Goal: Task Accomplishment & Management: Use online tool/utility

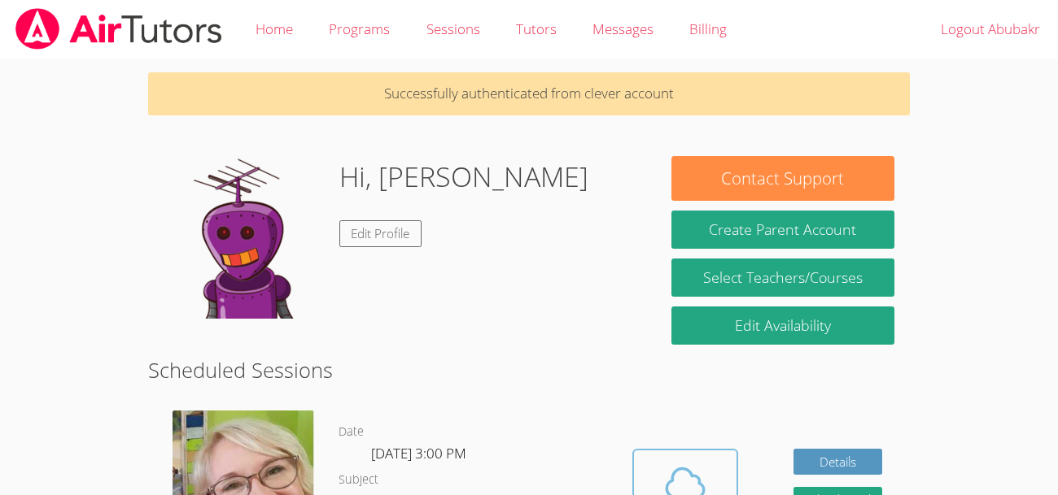
click at [681, 470] on icon at bounding box center [685, 483] width 46 height 46
click at [709, 474] on span at bounding box center [684, 483] width 83 height 46
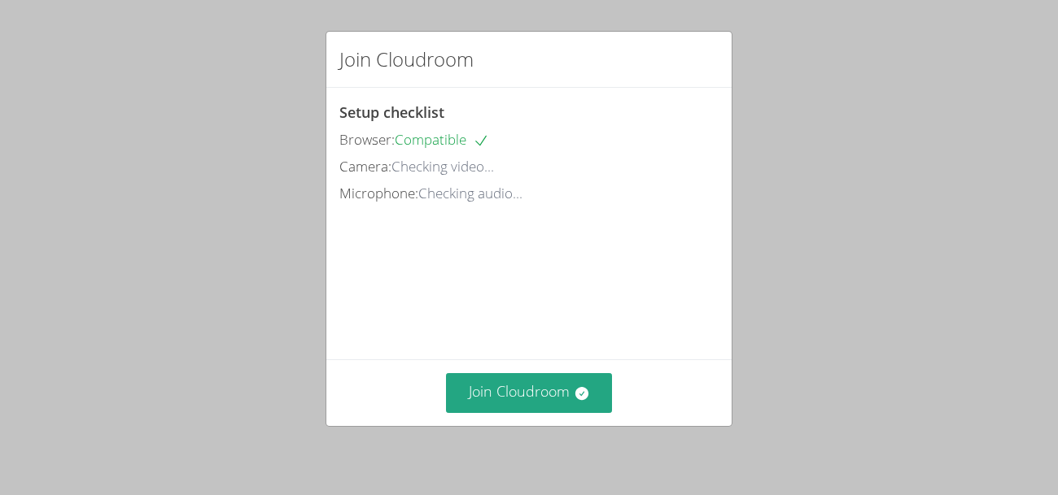
click at [246, 123] on div "Join Cloudroom Setup checklist Browser: Compatible Camera: Checking video... Mi…" at bounding box center [529, 247] width 1058 height 495
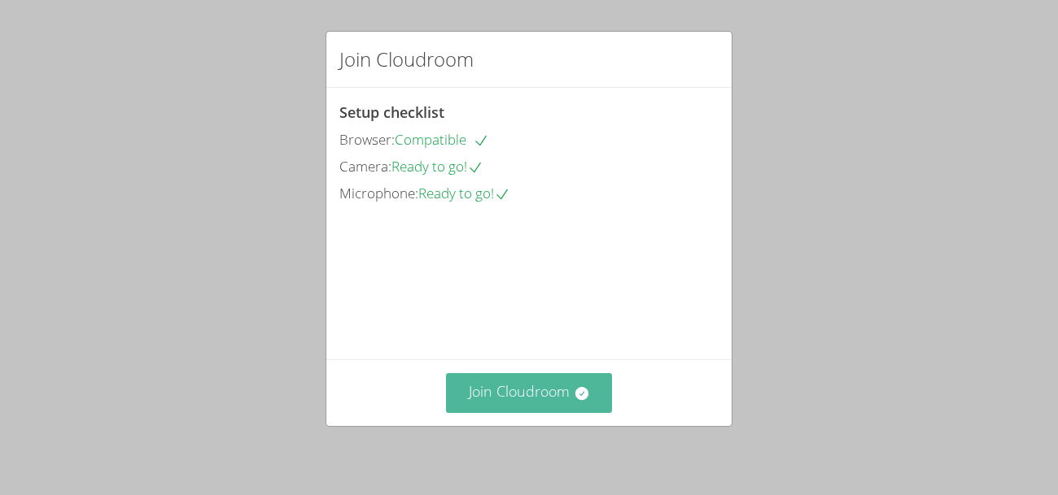
click at [504, 401] on button "Join Cloudroom" at bounding box center [529, 393] width 167 height 40
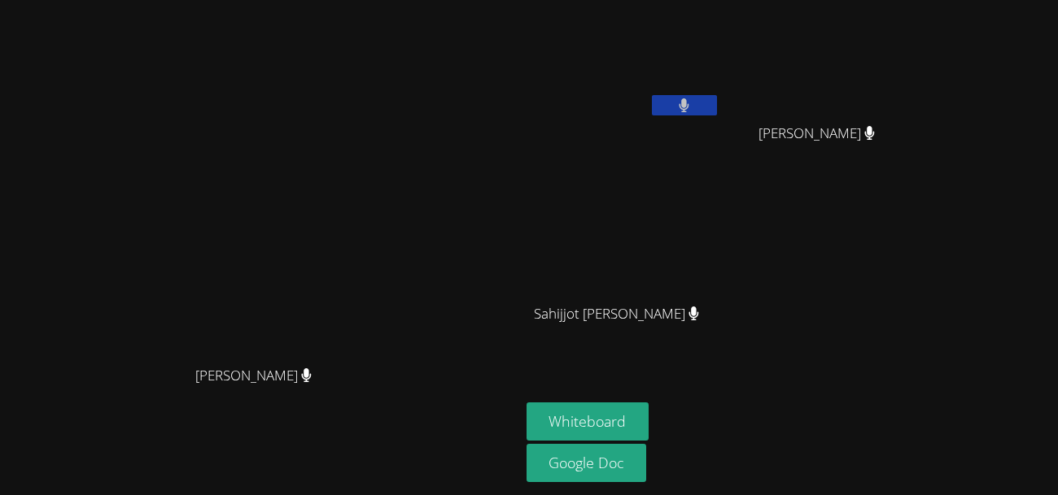
click at [717, 98] on button at bounding box center [684, 105] width 65 height 20
click at [689, 103] on icon at bounding box center [683, 105] width 11 height 14
click at [692, 101] on icon at bounding box center [683, 105] width 17 height 14
click at [717, 108] on button at bounding box center [684, 105] width 65 height 20
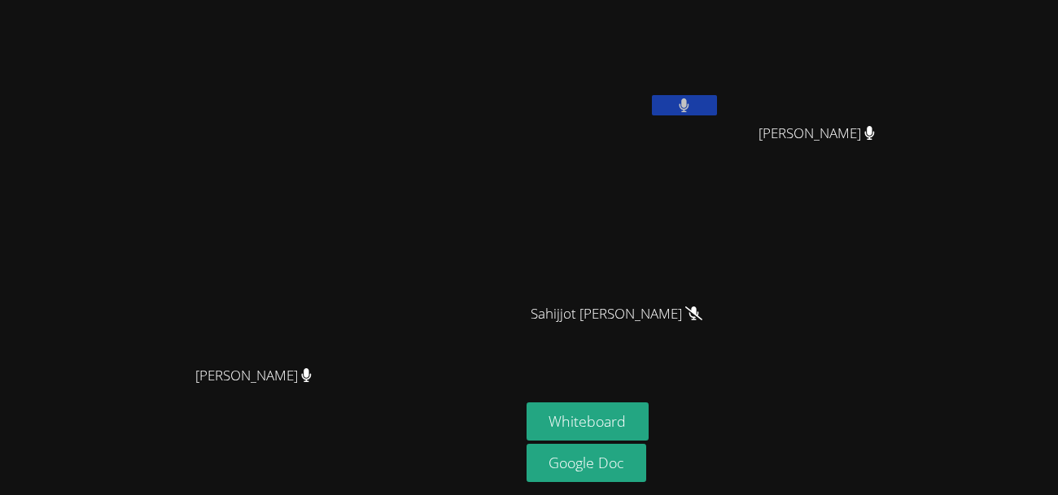
click at [717, 108] on button at bounding box center [684, 105] width 65 height 20
click at [717, 105] on button at bounding box center [684, 105] width 65 height 20
click at [692, 98] on icon at bounding box center [683, 105] width 17 height 14
click at [692, 109] on icon at bounding box center [683, 105] width 17 height 14
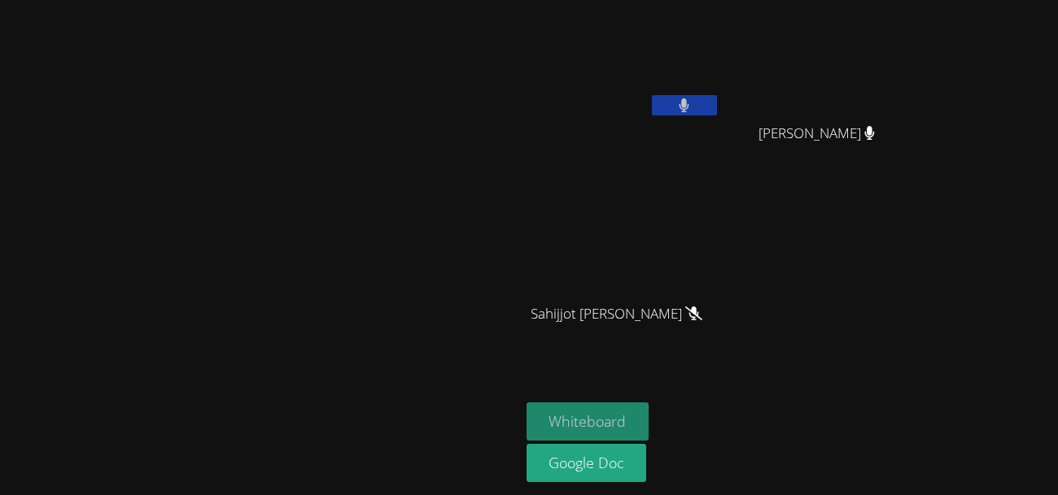
click at [649, 412] on button "Whiteboard" at bounding box center [587, 422] width 123 height 38
click at [649, 406] on button "Whiteboard" at bounding box center [587, 422] width 123 height 38
click at [649, 415] on button "Whiteboard" at bounding box center [587, 422] width 123 height 38
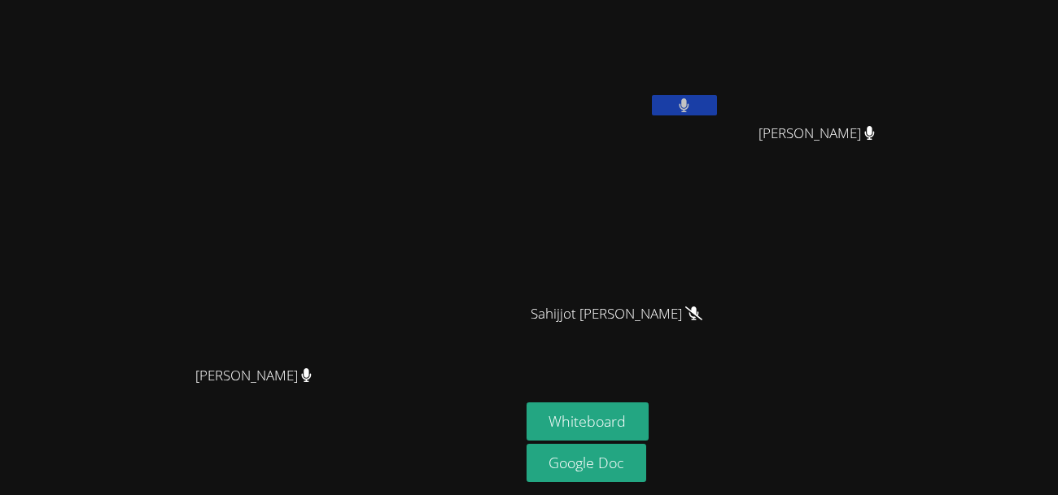
click at [689, 98] on icon at bounding box center [684, 105] width 10 height 14
click at [717, 108] on button at bounding box center [684, 105] width 65 height 20
click at [649, 432] on button "Whiteboard" at bounding box center [587, 422] width 123 height 38
click at [689, 108] on icon at bounding box center [684, 105] width 10 height 14
click at [368, 408] on div "[PERSON_NAME]" at bounding box center [260, 390] width 507 height 65
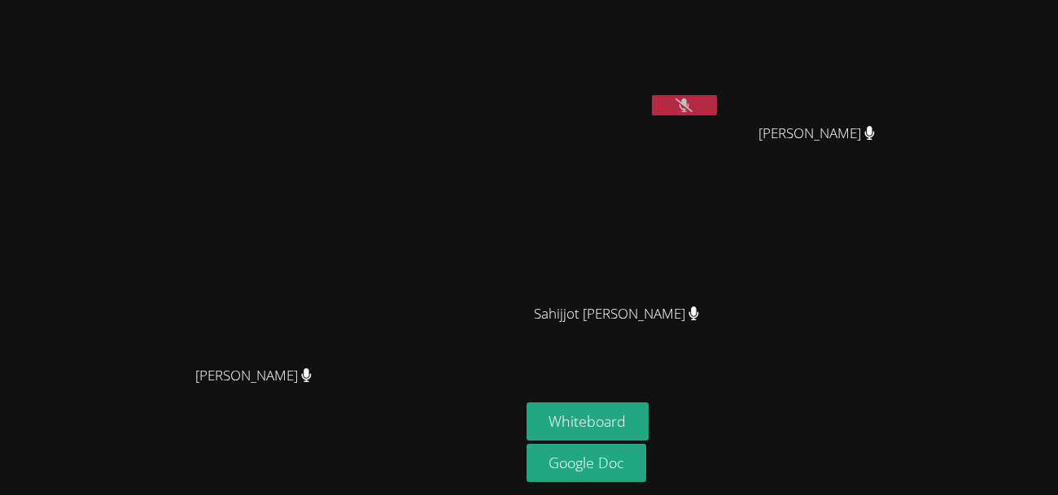
click at [717, 108] on button at bounding box center [684, 105] width 65 height 20
drag, startPoint x: 438, startPoint y: 175, endPoint x: 382, endPoint y: 236, distance: 83.5
click at [382, 236] on video at bounding box center [259, 214] width 244 height 285
click at [652, 95] on button at bounding box center [684, 105] width 65 height 20
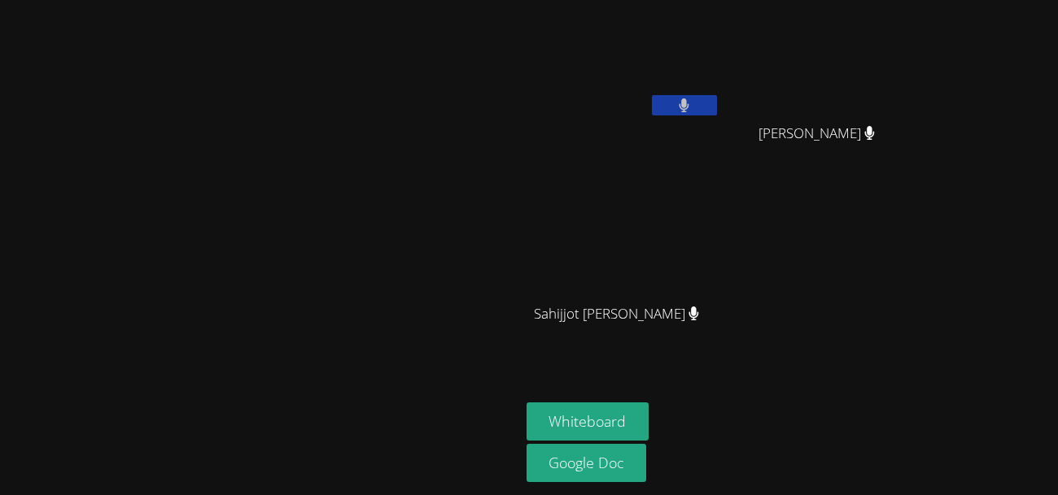
click at [652, 95] on button at bounding box center [684, 105] width 65 height 20
click at [717, 101] on button at bounding box center [684, 105] width 65 height 20
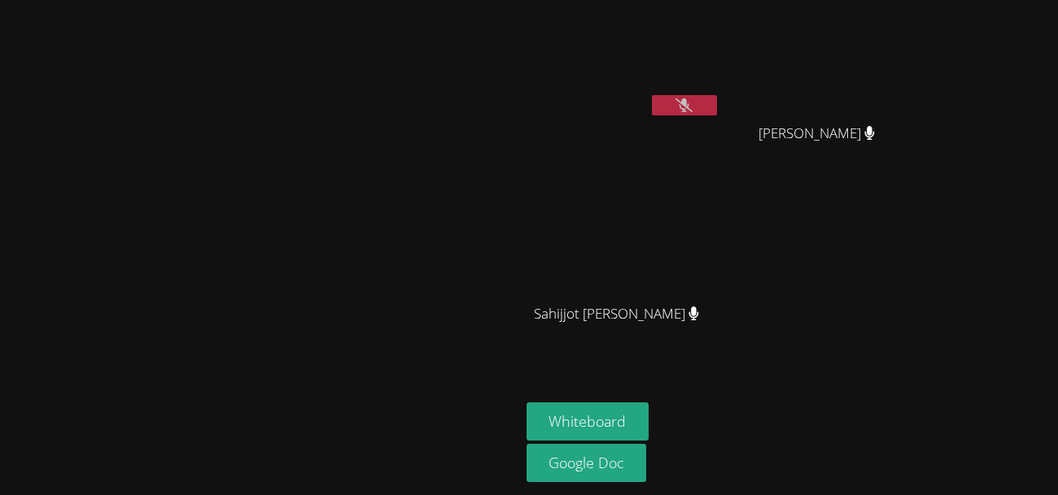
click at [717, 112] on button at bounding box center [684, 105] width 65 height 20
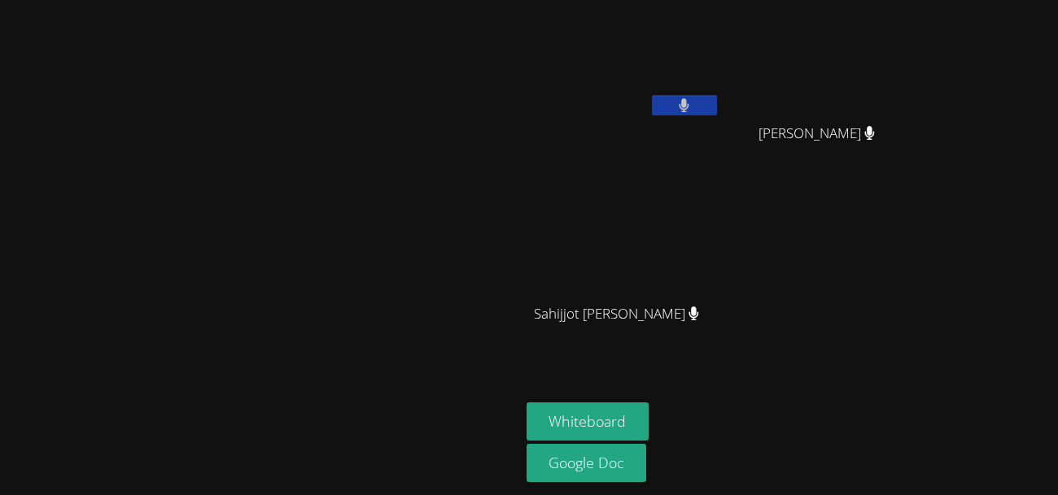
click at [717, 112] on button at bounding box center [684, 105] width 65 height 20
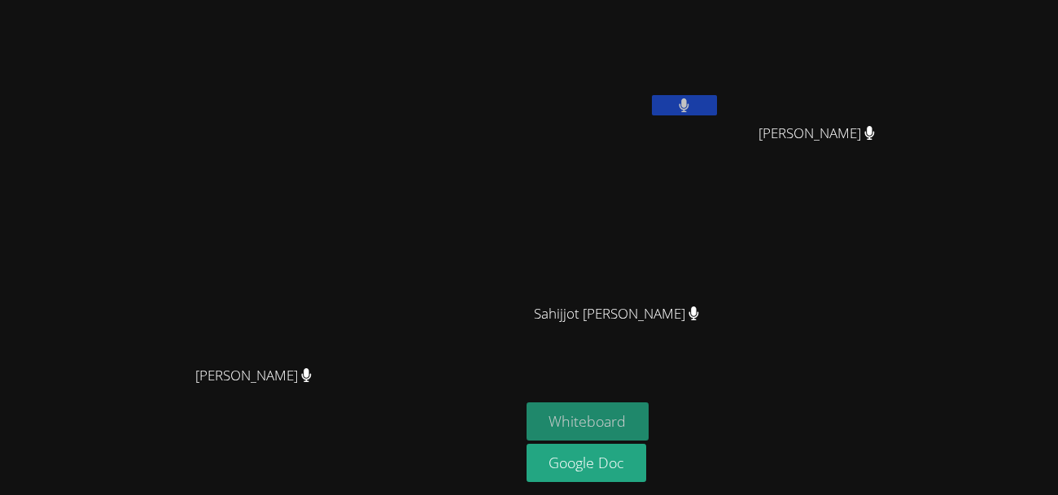
click at [649, 426] on button "Whiteboard" at bounding box center [587, 422] width 123 height 38
click at [689, 103] on icon at bounding box center [683, 105] width 11 height 14
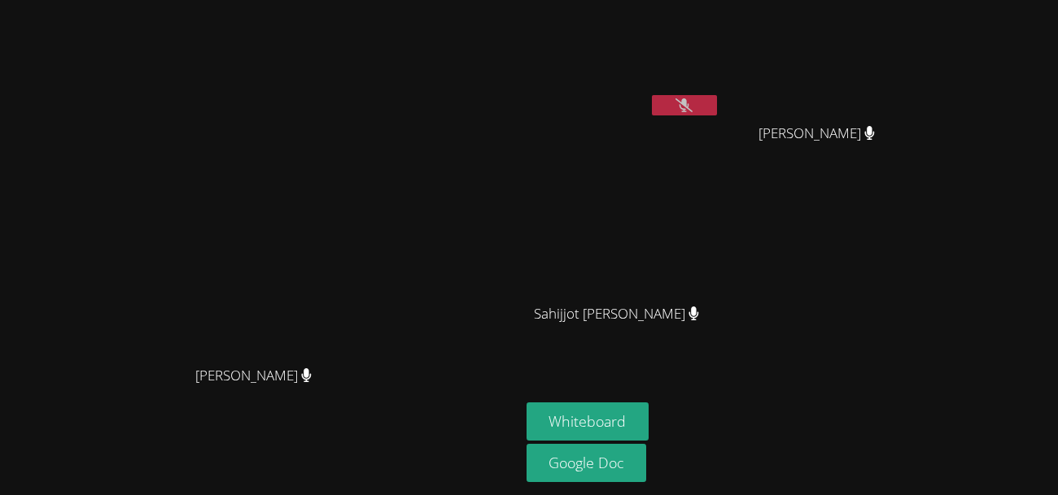
click at [692, 103] on icon at bounding box center [683, 105] width 17 height 14
click at [652, 95] on button at bounding box center [684, 105] width 65 height 20
click at [720, 81] on video at bounding box center [623, 61] width 194 height 109
click at [689, 111] on icon at bounding box center [684, 105] width 10 height 14
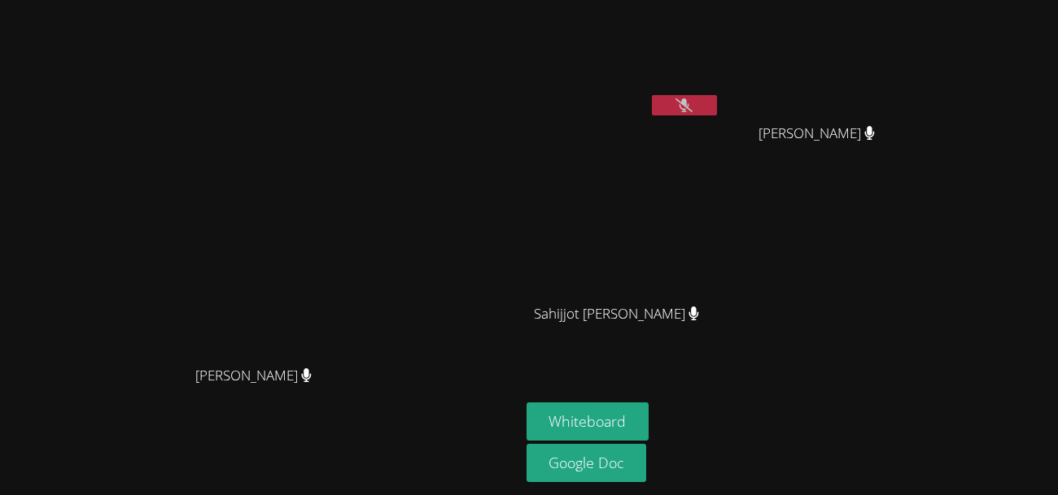
click at [692, 110] on icon at bounding box center [683, 105] width 17 height 14
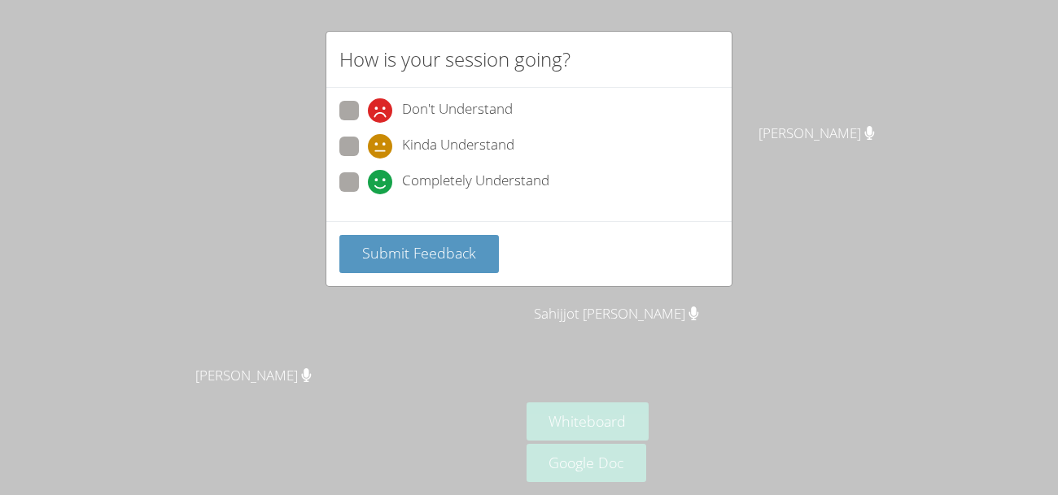
click at [810, 110] on div "How is your session going? Don't Understand Kinda Understand Completely Underst…" at bounding box center [529, 247] width 1058 height 495
click at [336, 173] on div "Don't Understand Kinda Understand Completely Understand" at bounding box center [528, 154] width 405 height 133
click at [368, 194] on span at bounding box center [368, 194] width 0 height 0
click at [368, 172] on input "Completely Understand" at bounding box center [375, 179] width 14 height 14
radio input "true"
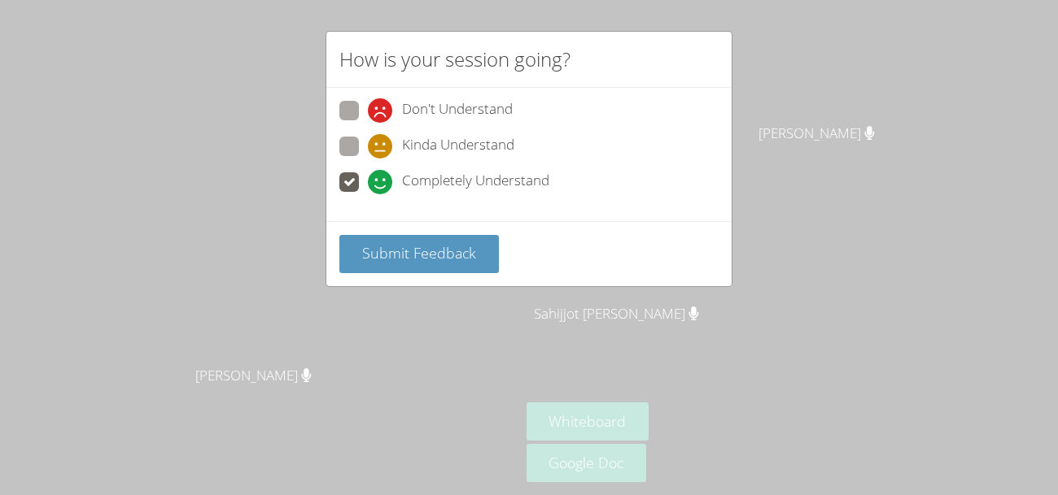
click at [368, 123] on span at bounding box center [368, 123] width 0 height 0
click at [368, 101] on input "Don't Understand" at bounding box center [375, 108] width 14 height 14
radio input "true"
click at [368, 159] on span at bounding box center [368, 159] width 0 height 0
click at [368, 151] on input "Kinda Understand" at bounding box center [375, 144] width 14 height 14
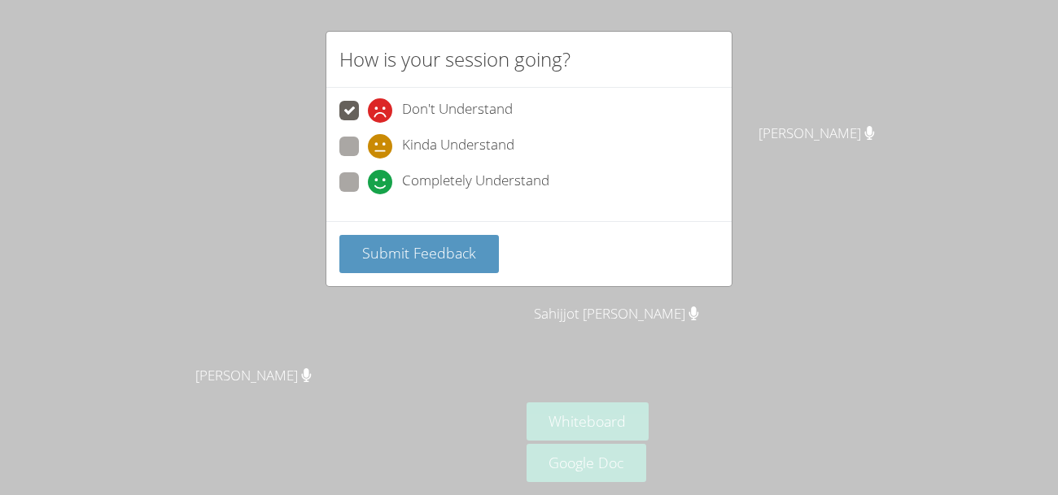
radio input "true"
click at [368, 123] on span at bounding box center [368, 123] width 0 height 0
click at [368, 107] on input "Don't Understand" at bounding box center [375, 108] width 14 height 14
radio input "true"
click at [387, 268] on button "Submit Feedback" at bounding box center [418, 254] width 159 height 38
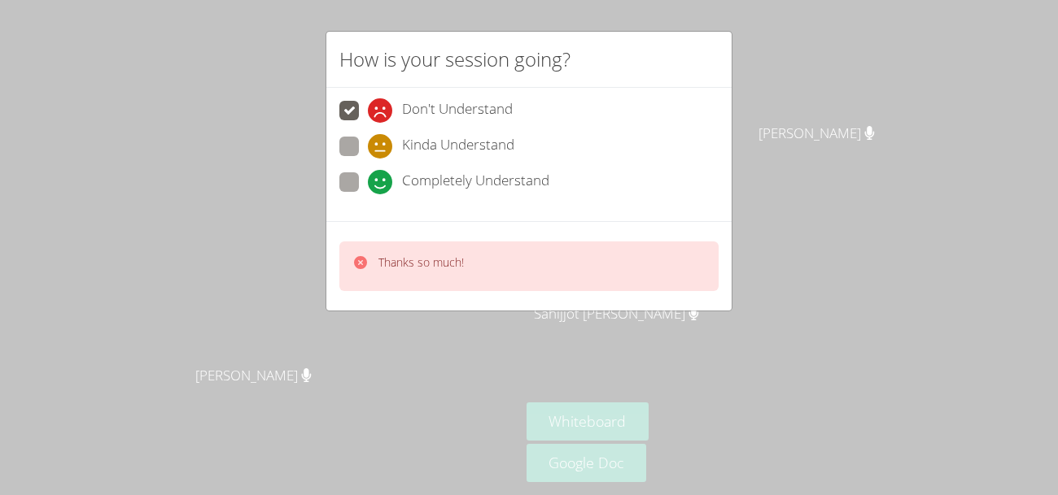
click at [473, 271] on div "Thanks so much!" at bounding box center [528, 267] width 379 height 50
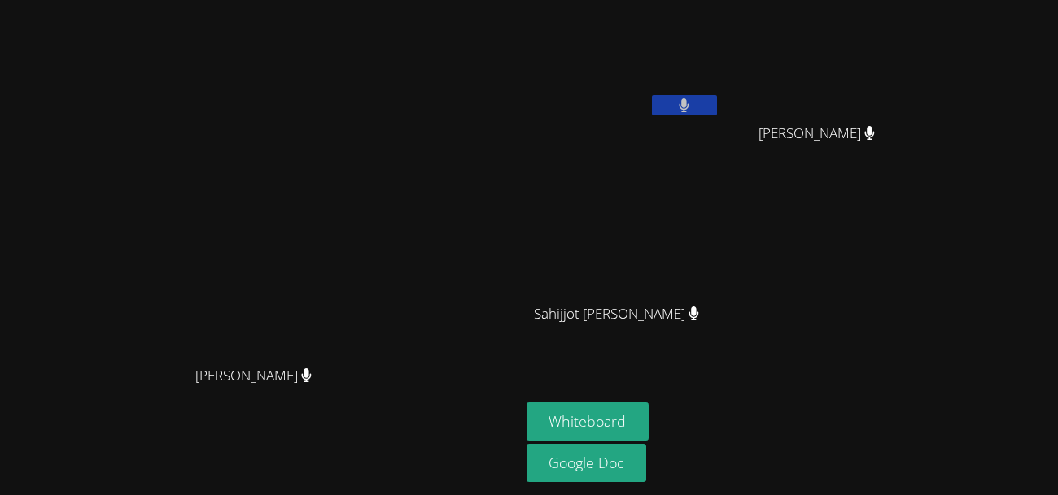
click at [689, 98] on icon at bounding box center [683, 105] width 11 height 14
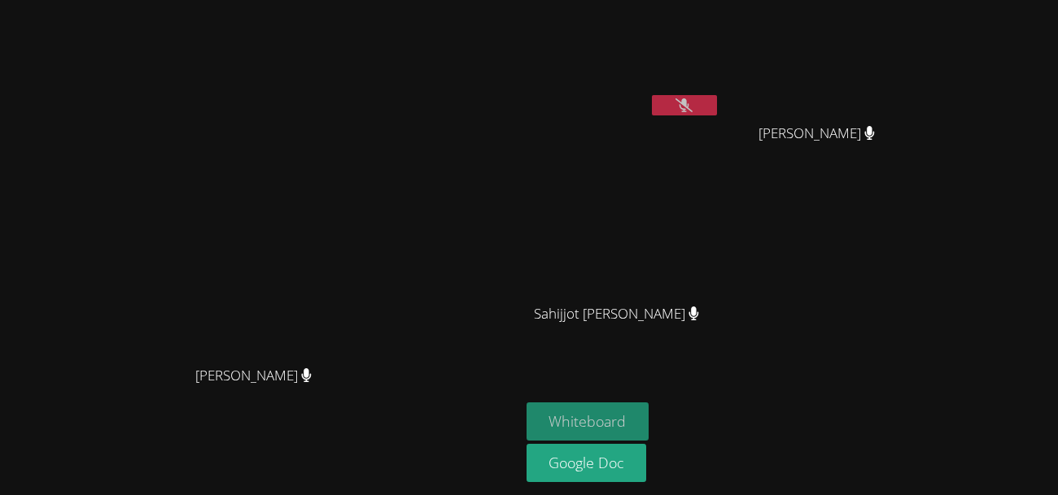
click at [649, 425] on button "Whiteboard" at bounding box center [587, 422] width 123 height 38
click at [692, 107] on icon at bounding box center [683, 105] width 17 height 14
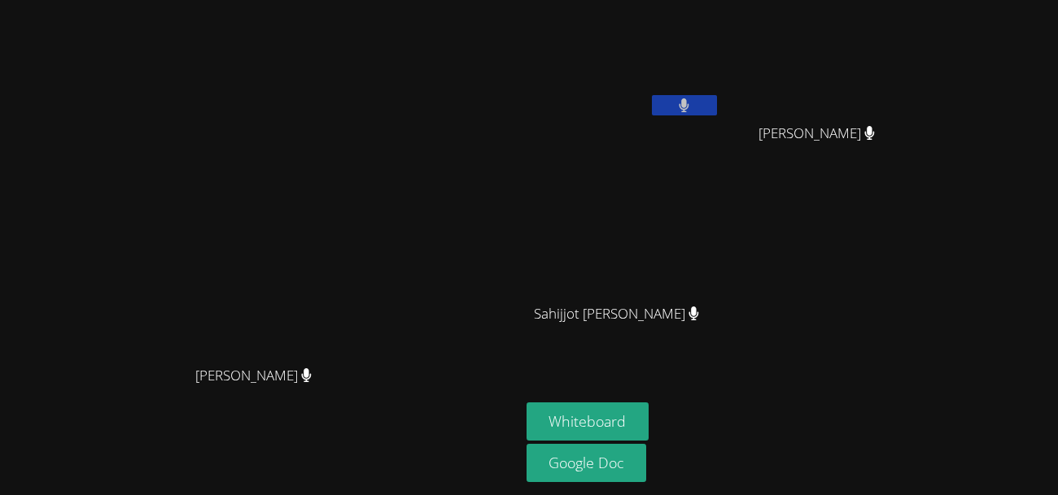
click at [652, 95] on button at bounding box center [684, 105] width 65 height 20
drag, startPoint x: 797, startPoint y: 107, endPoint x: 764, endPoint y: 103, distance: 33.6
click at [720, 103] on div "[PERSON_NAME]" at bounding box center [623, 65] width 194 height 116
